Goal: Navigation & Orientation: Find specific page/section

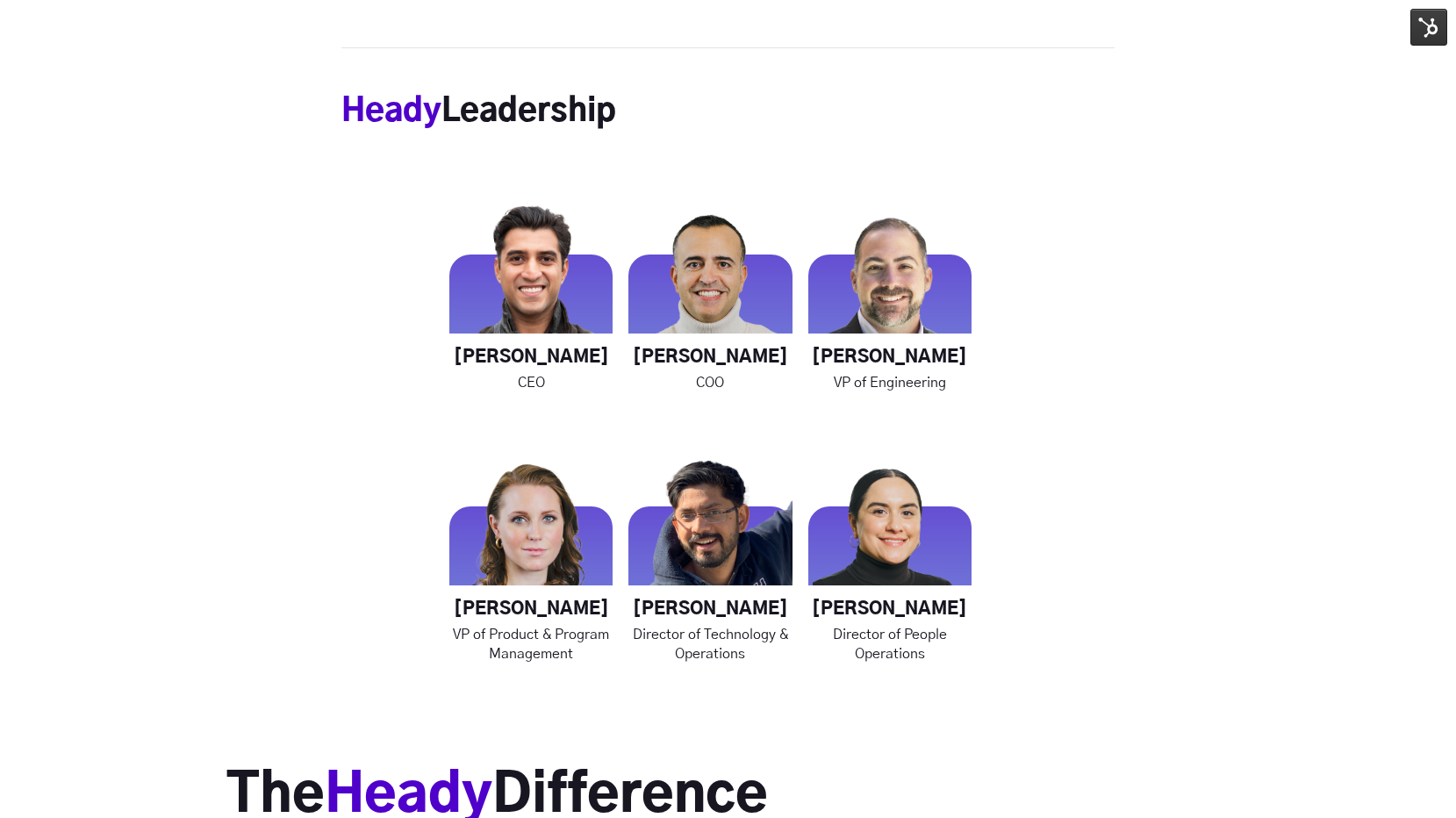
scroll to position [2372, 0]
